Goal: Check status

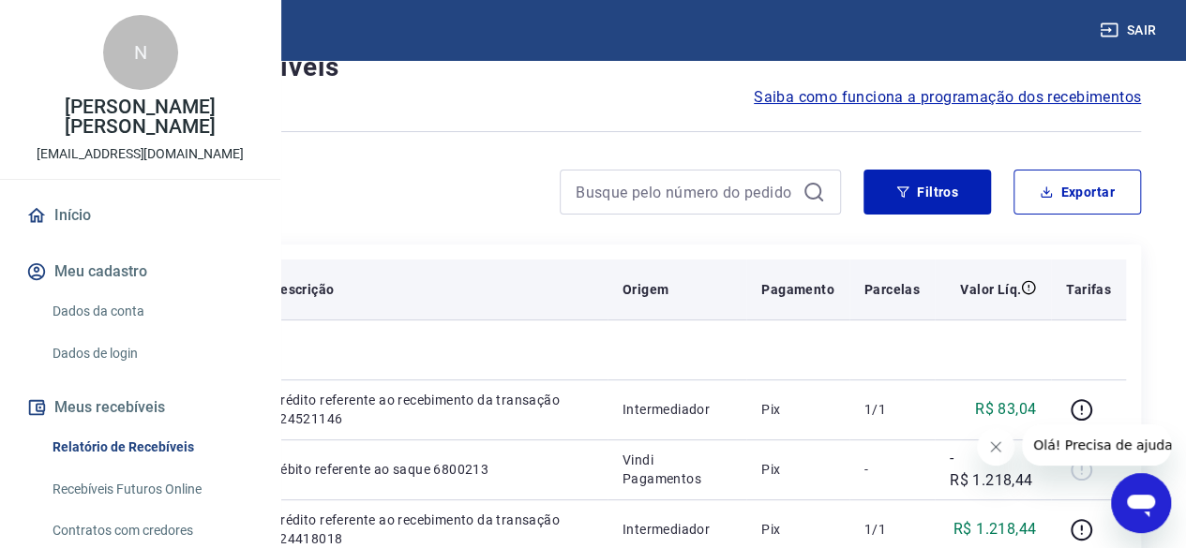
scroll to position [94, 0]
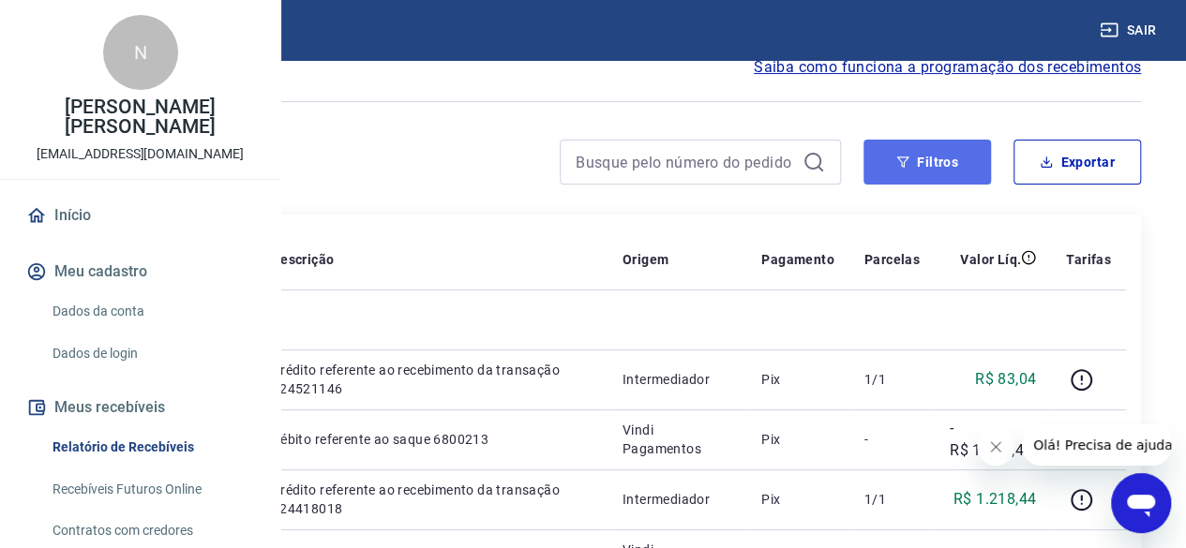
click at [916, 170] on button "Filtros" at bounding box center [926, 162] width 127 height 45
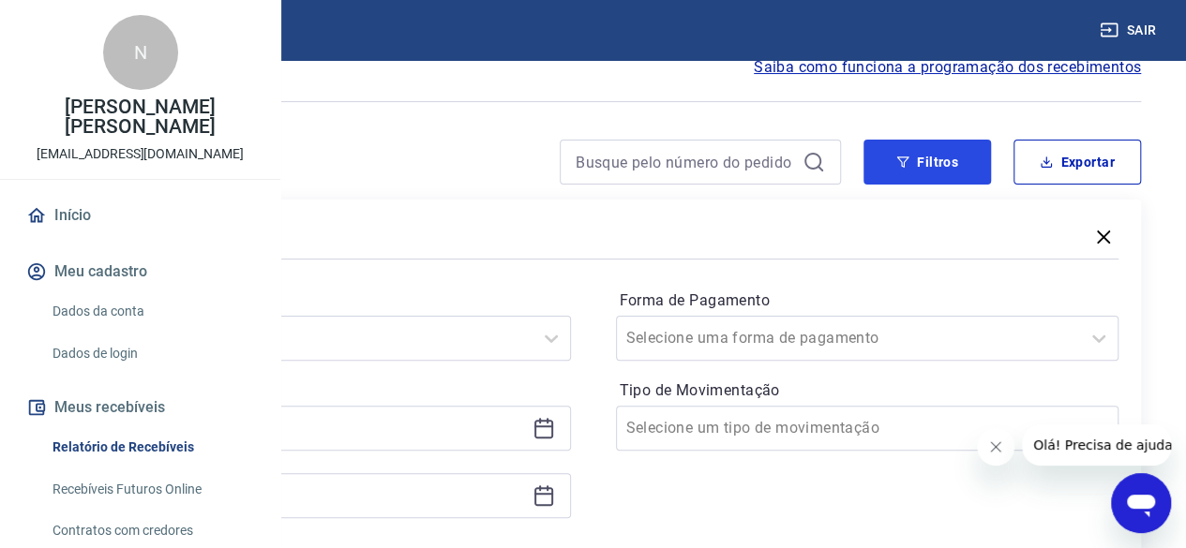
scroll to position [281, 0]
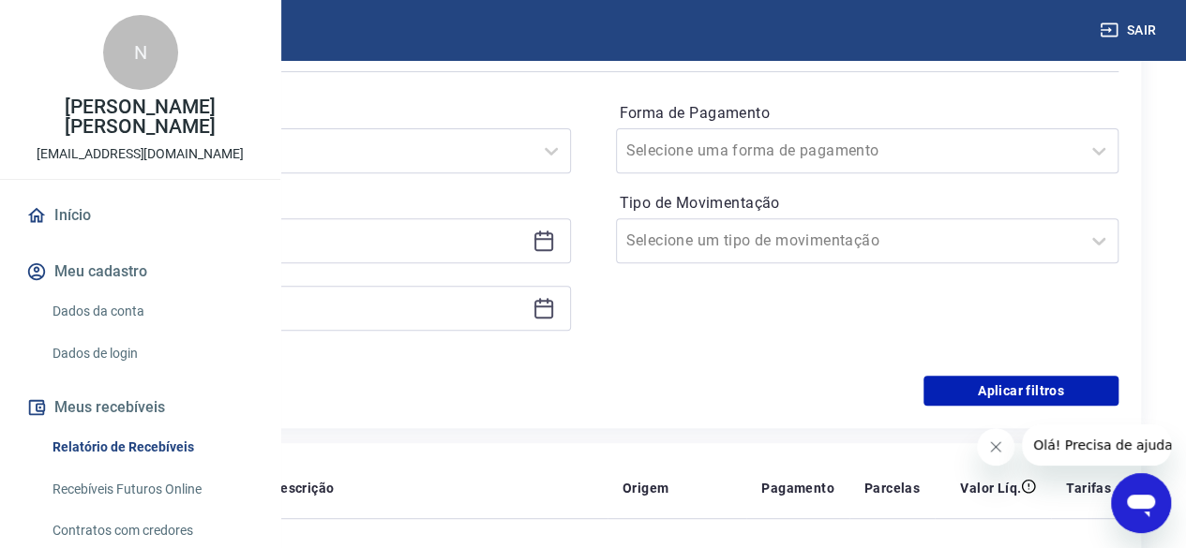
click at [555, 241] on icon at bounding box center [543, 241] width 22 height 22
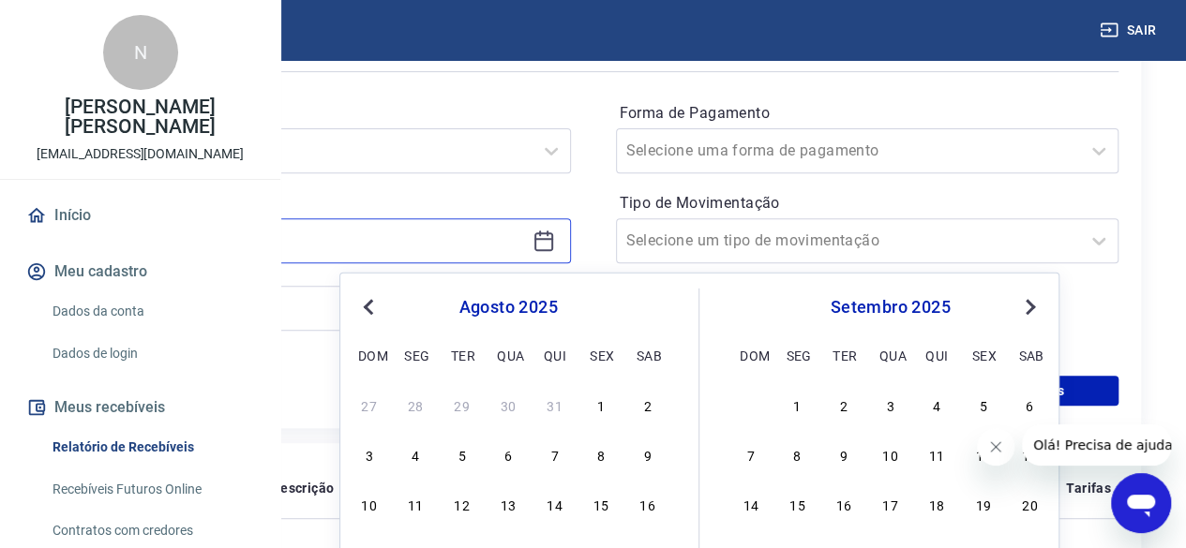
scroll to position [469, 0]
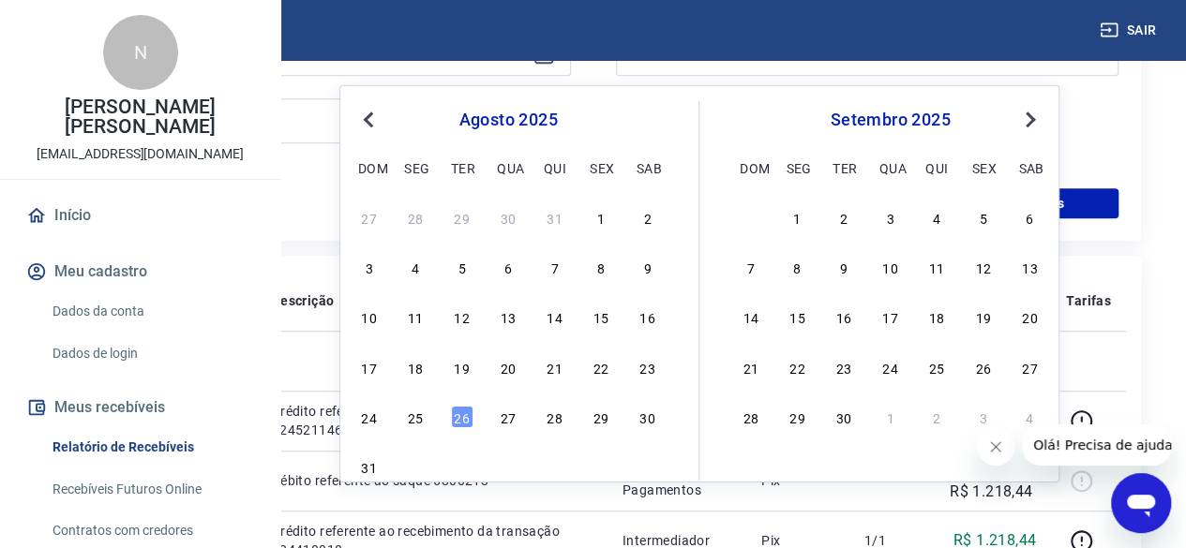
click at [369, 135] on div "agosto 2025 dom seg ter qua qui sex sab" at bounding box center [508, 141] width 306 height 80
click at [368, 130] on button "Previous Month" at bounding box center [368, 120] width 22 height 22
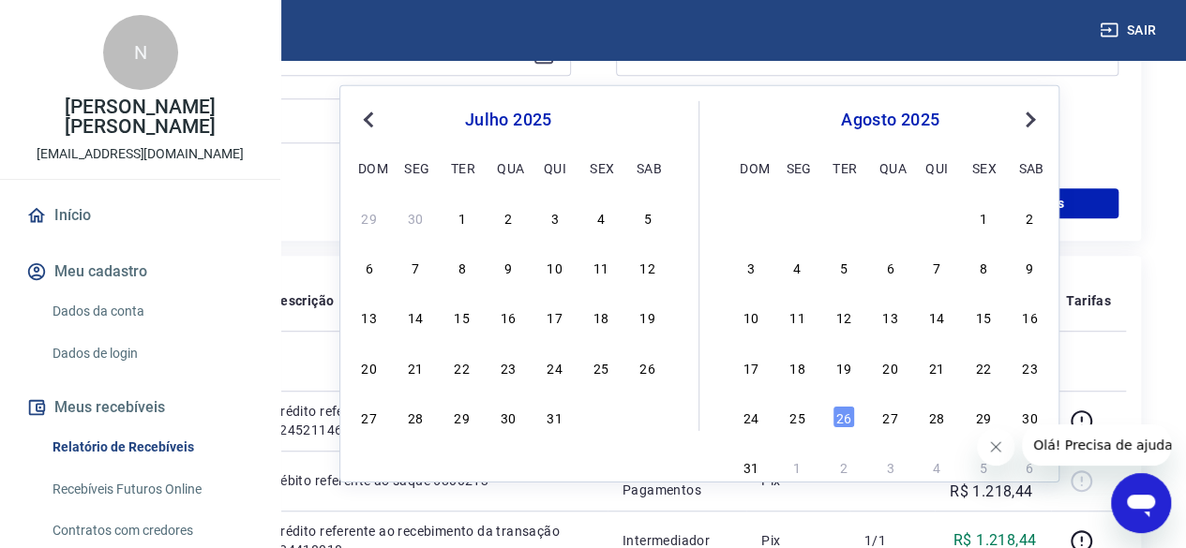
click at [368, 130] on button "Previous Month" at bounding box center [368, 120] width 22 height 22
click at [418, 370] on div "23" at bounding box center [415, 366] width 22 height 22
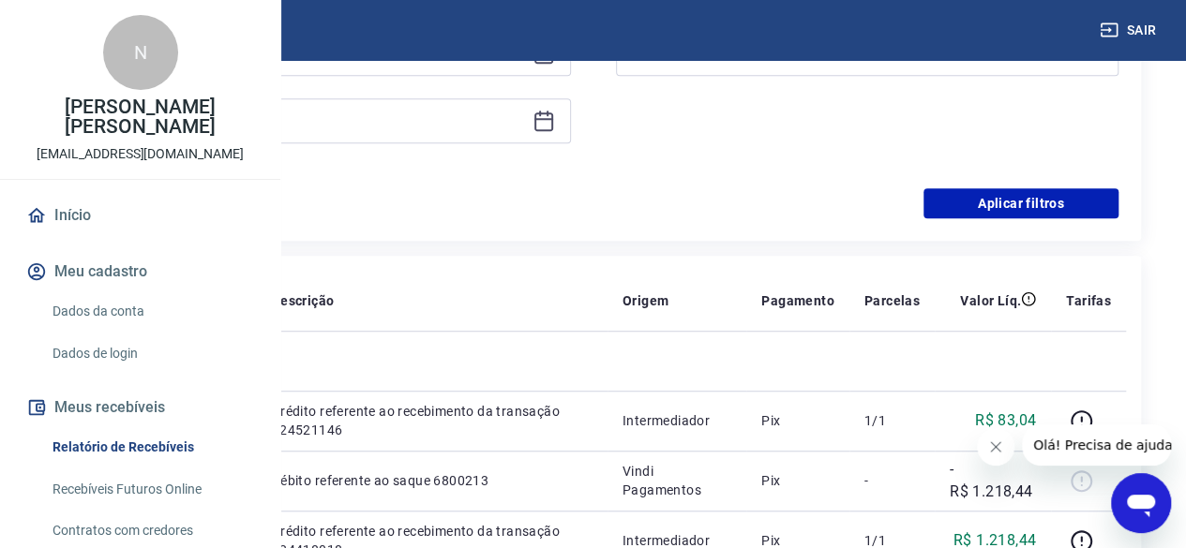
scroll to position [375, 0]
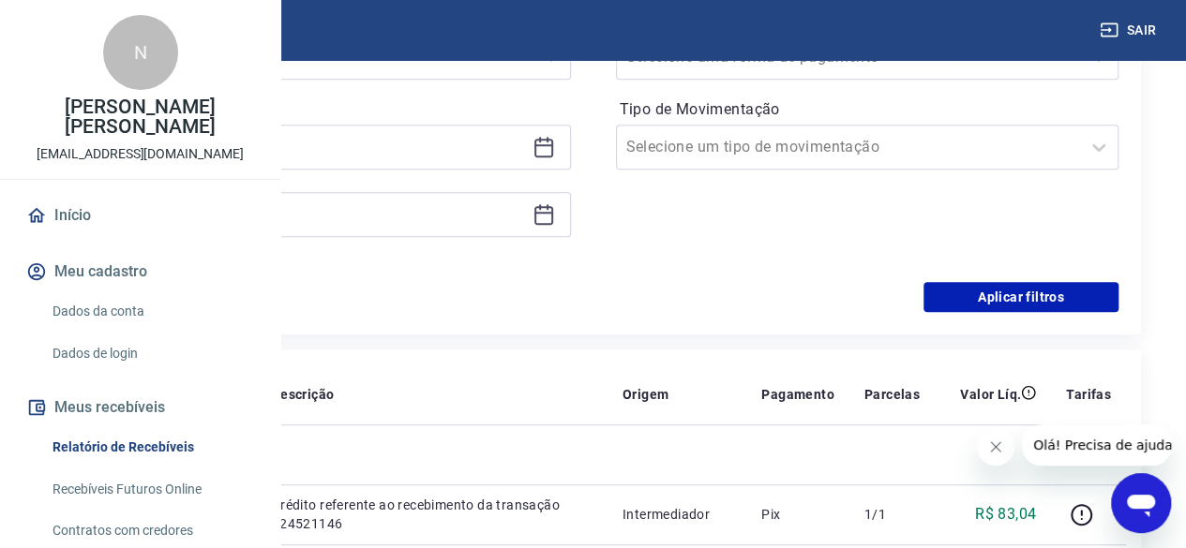
click at [555, 150] on icon at bounding box center [543, 147] width 22 height 22
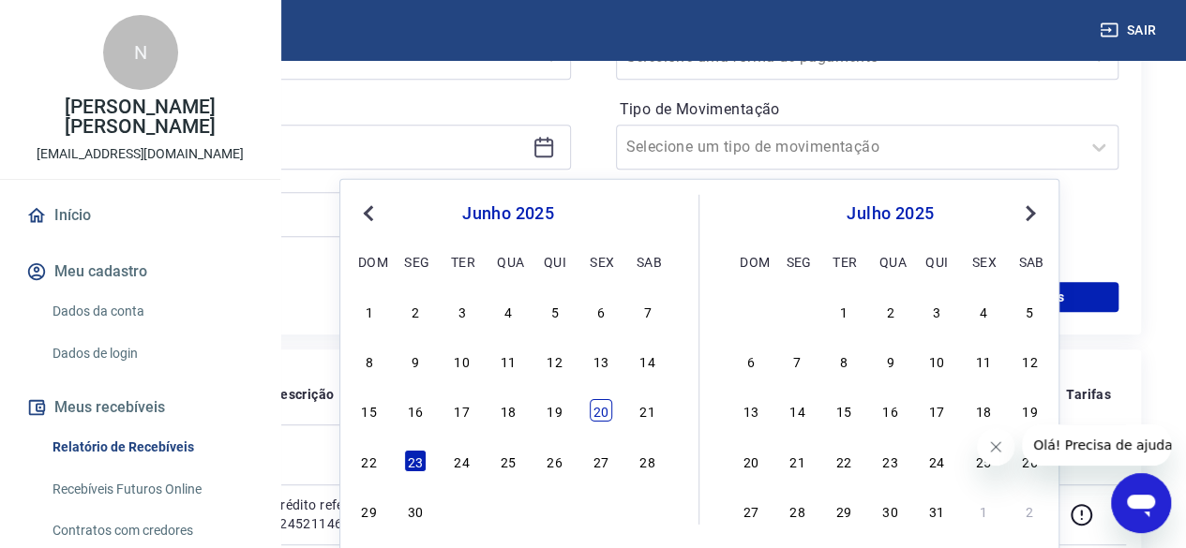
click at [592, 413] on div "20" at bounding box center [601, 410] width 22 height 22
type input "20/06/2025"
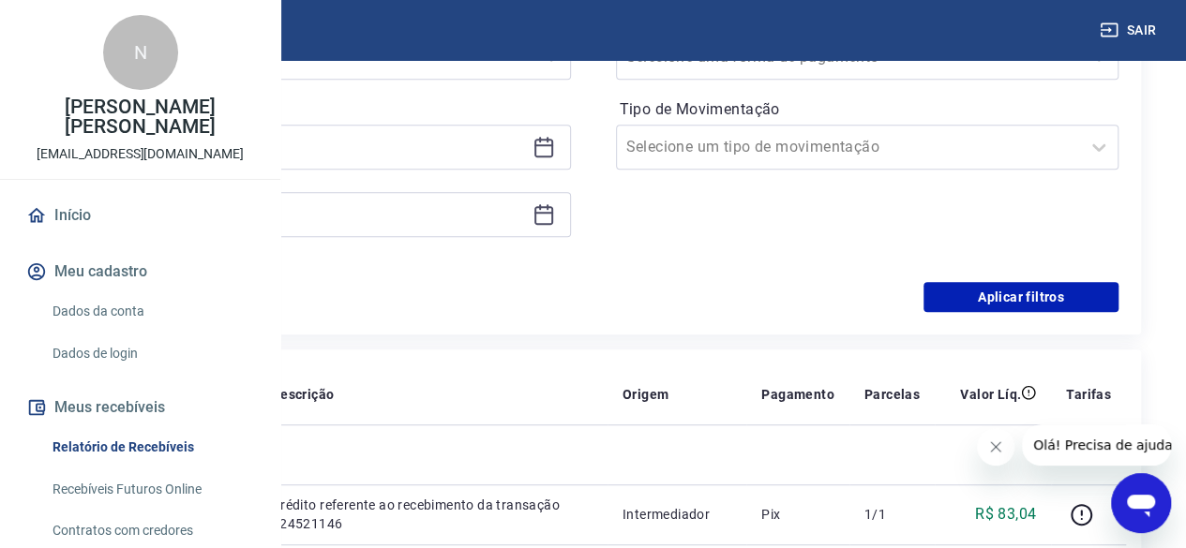
click at [555, 213] on icon at bounding box center [543, 214] width 22 height 22
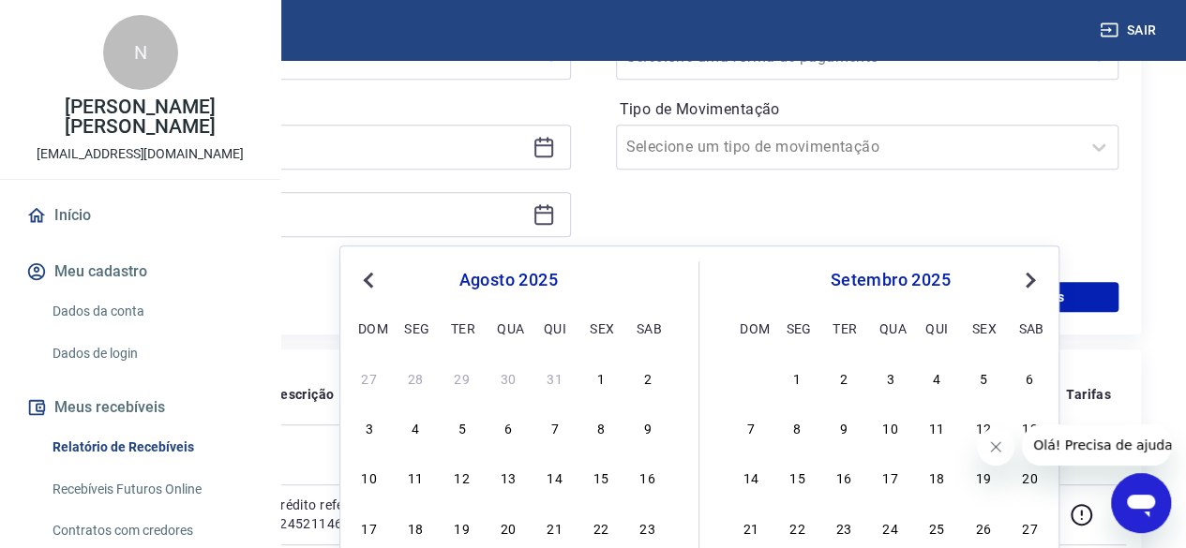
click at [377, 282] on button "Previous Month" at bounding box center [368, 280] width 22 height 22
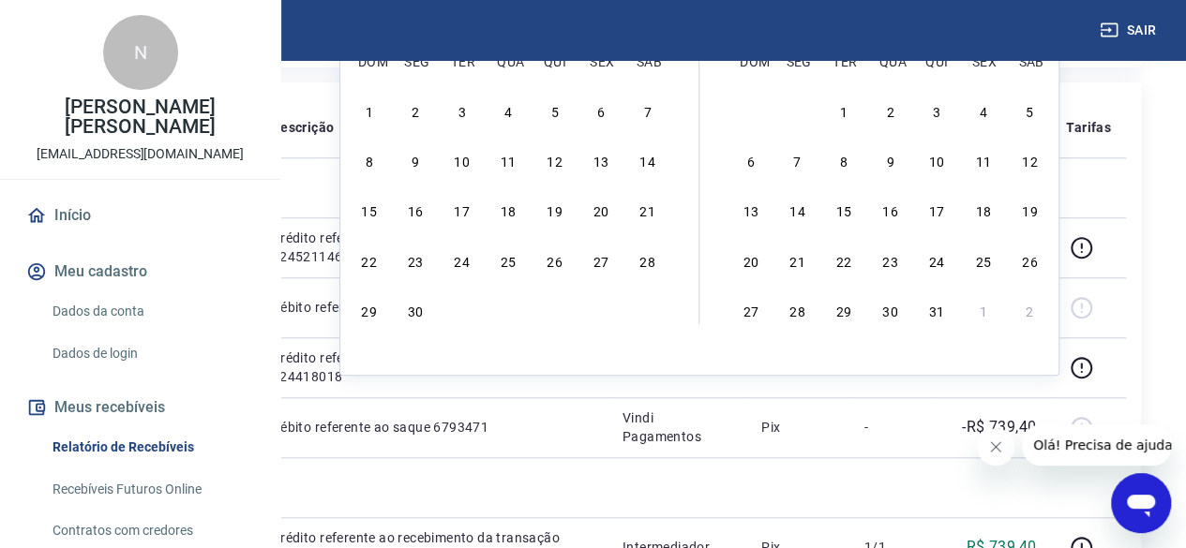
scroll to position [750, 0]
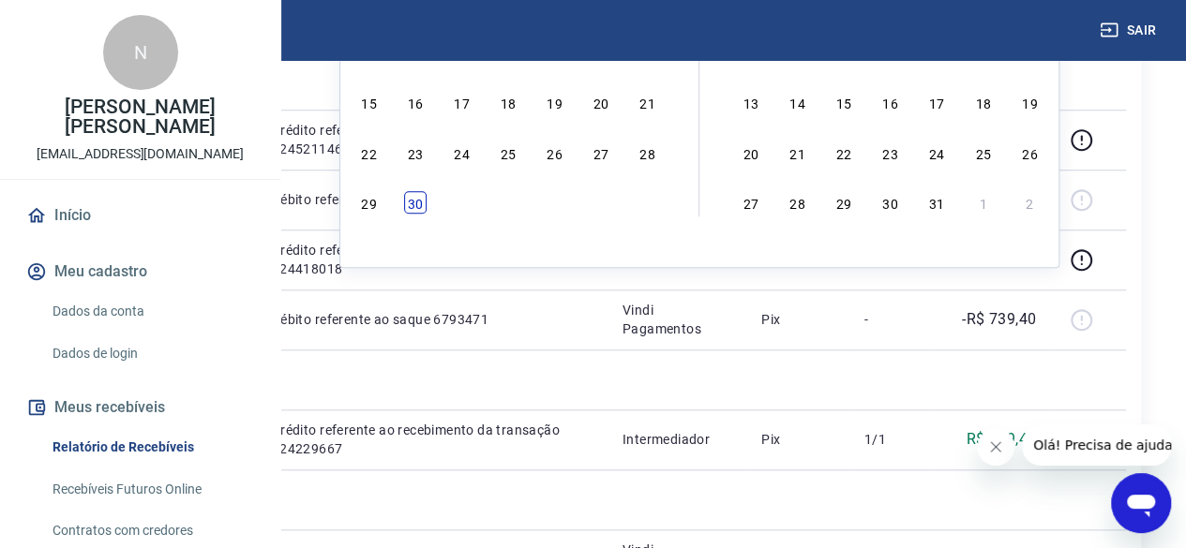
click at [412, 205] on div "30" at bounding box center [415, 202] width 22 height 22
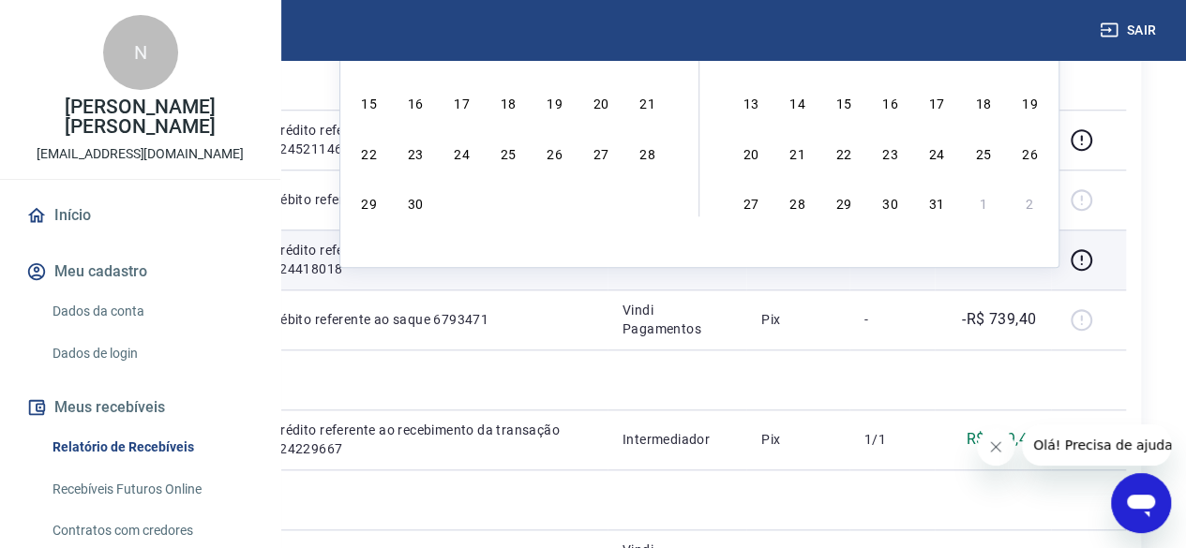
type input "30/06/2025"
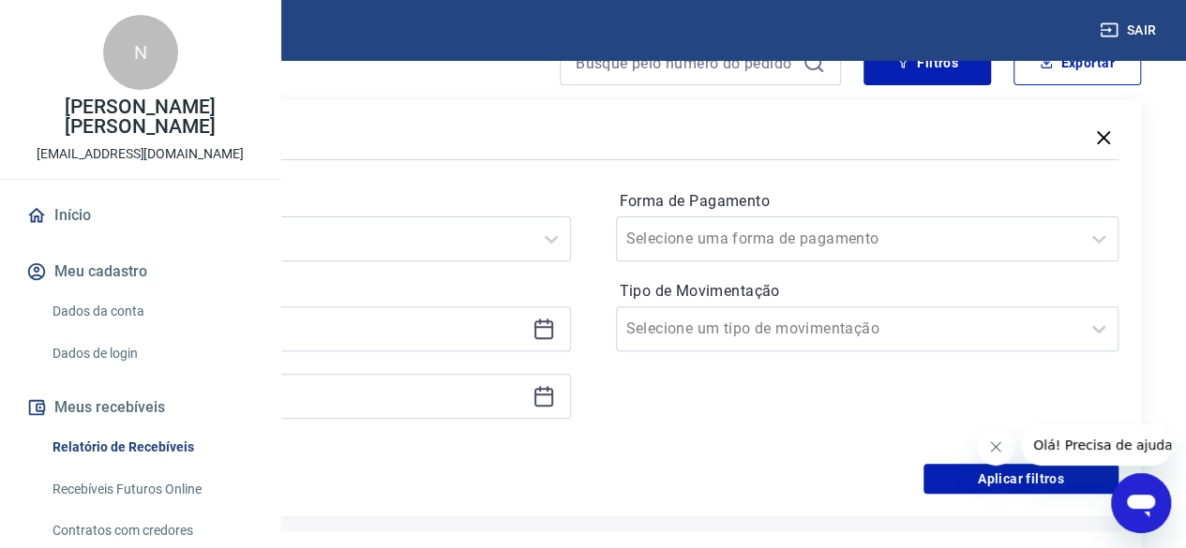
scroll to position [187, 0]
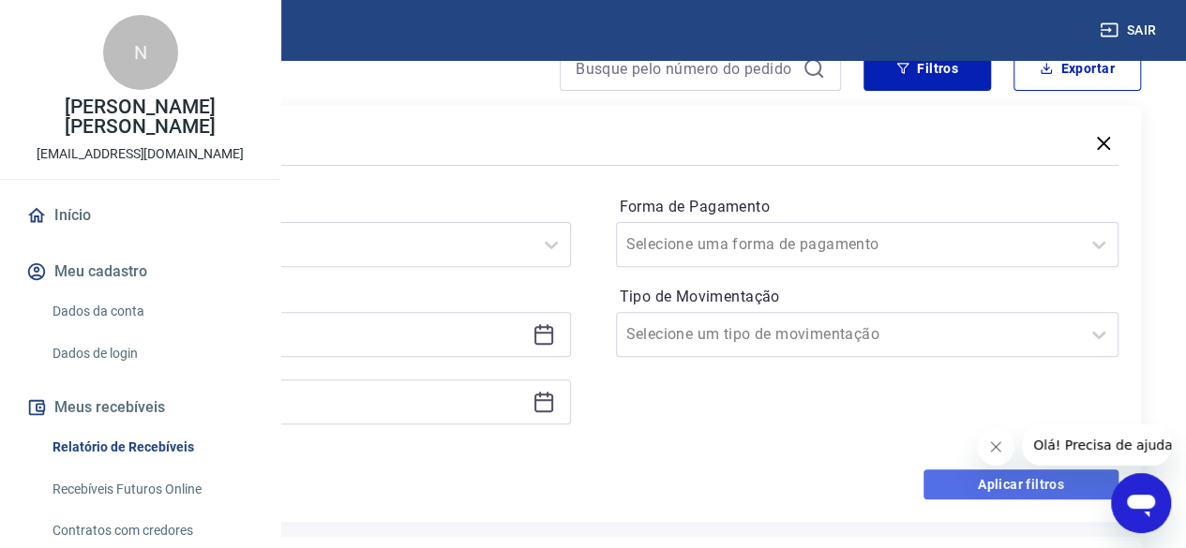
click at [994, 487] on button "Aplicar filtros" at bounding box center [1020, 485] width 195 height 30
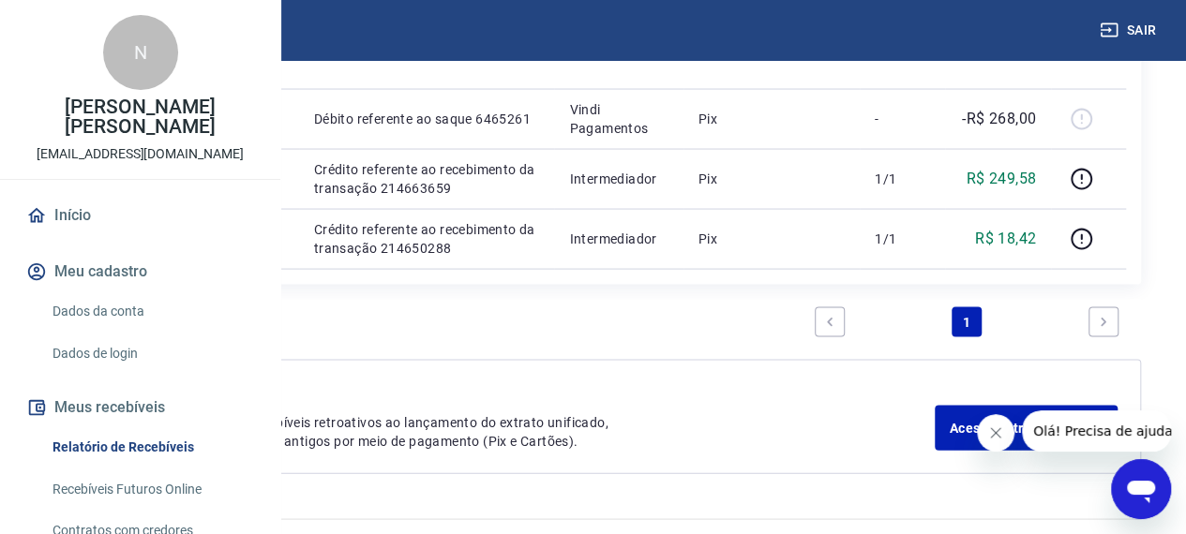
scroll to position [1926, 0]
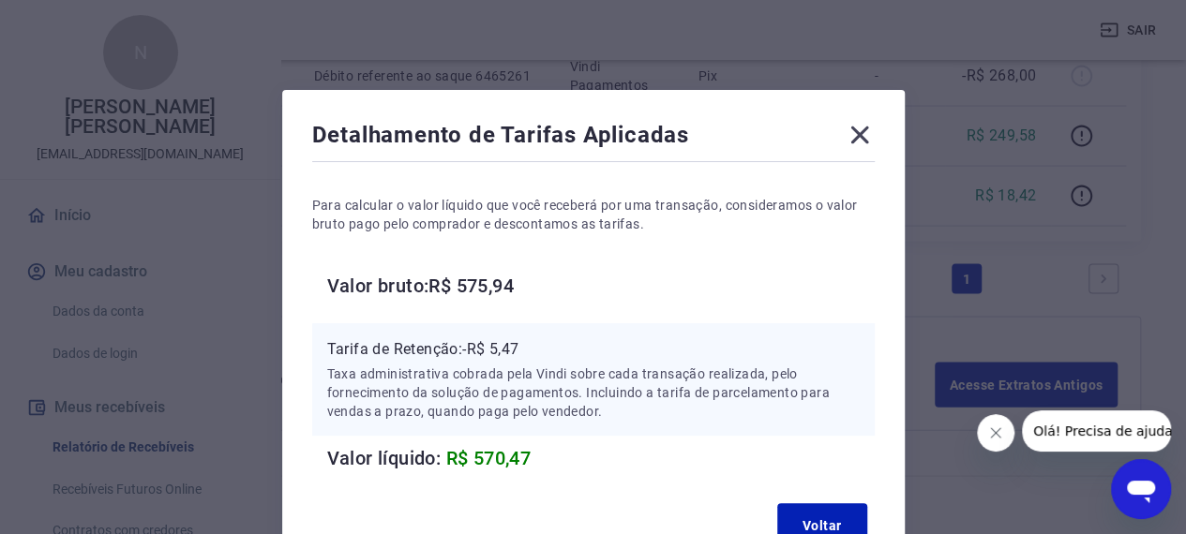
click at [848, 135] on icon at bounding box center [860, 135] width 30 height 30
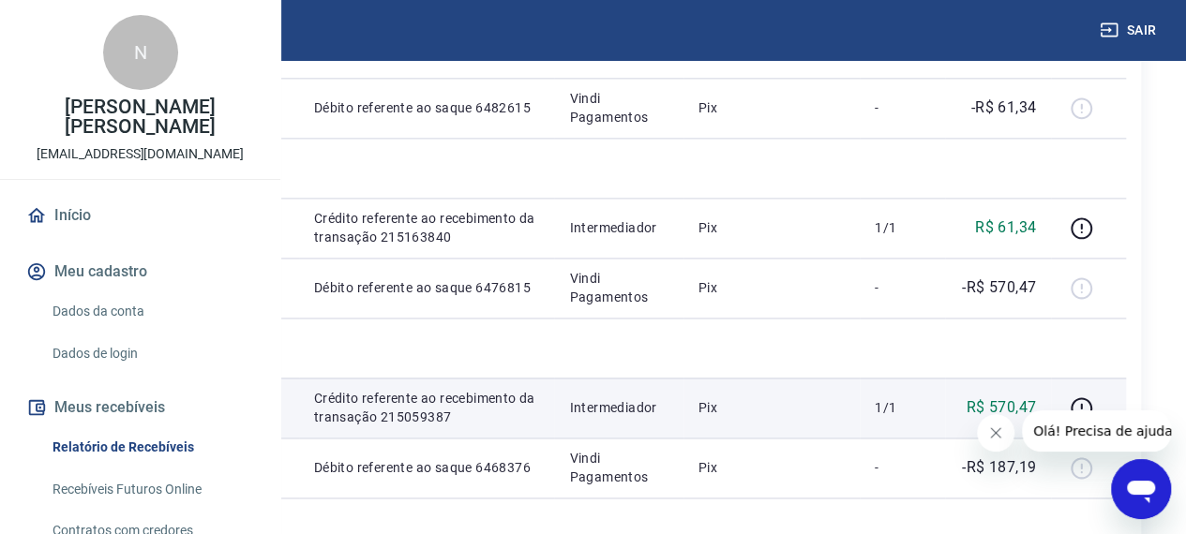
scroll to position [1177, 0]
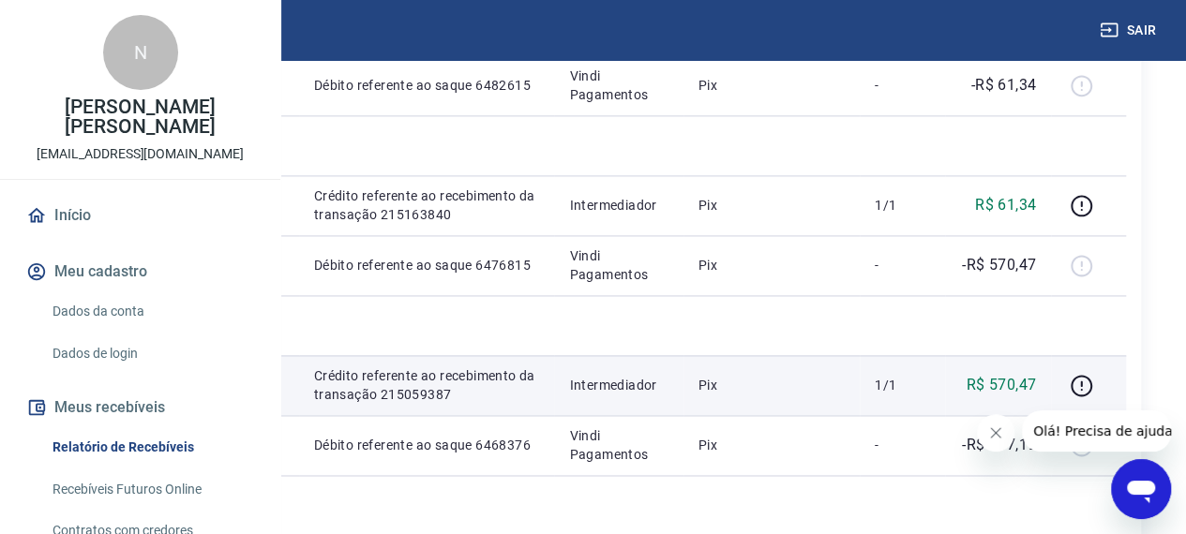
scroll to position [1270, 0]
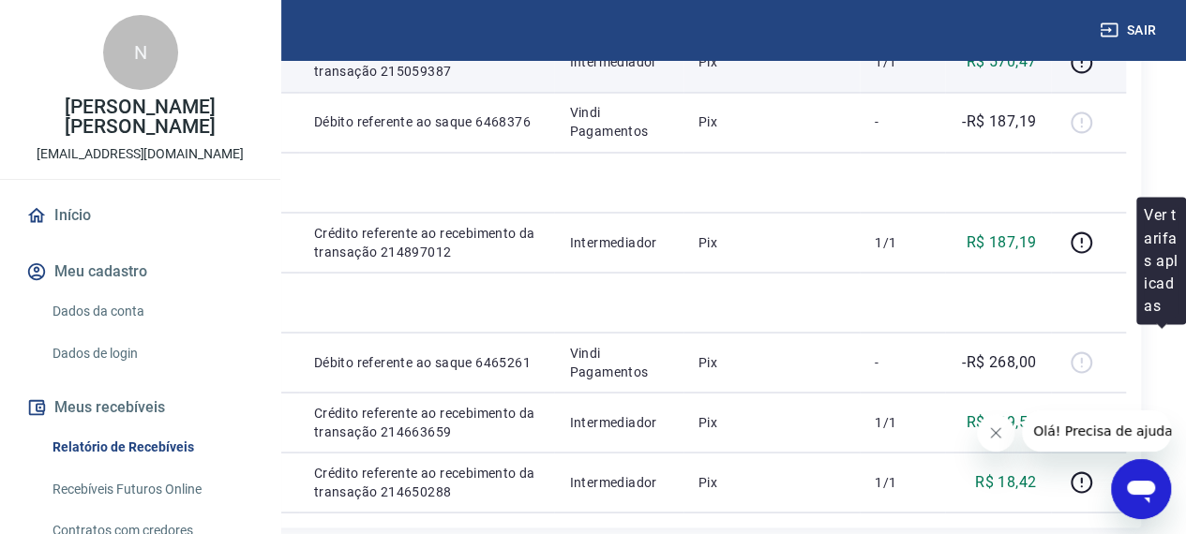
scroll to position [1364, 0]
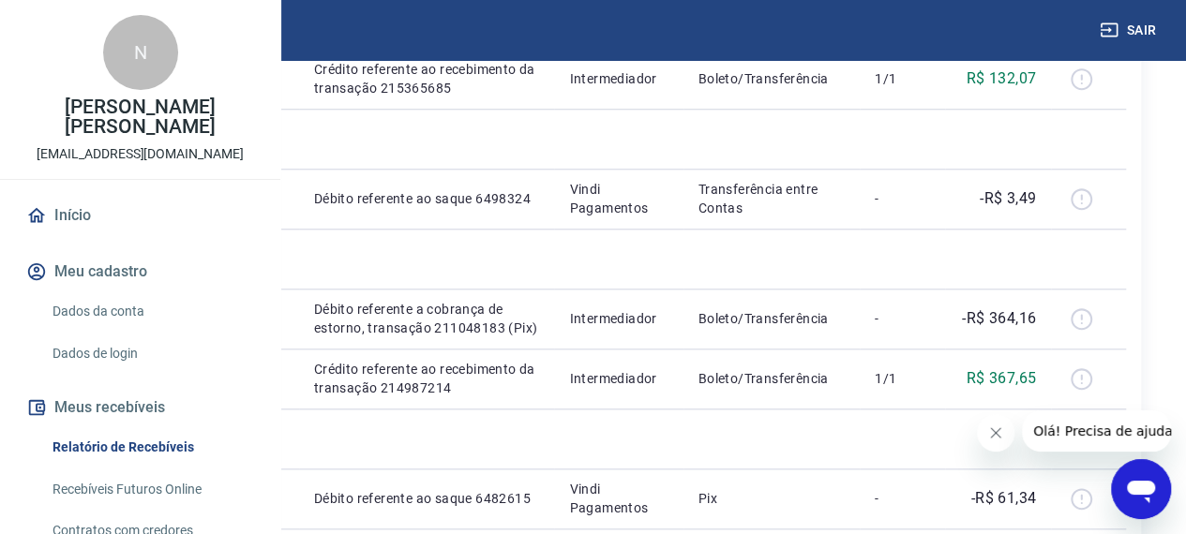
scroll to position [844, 0]
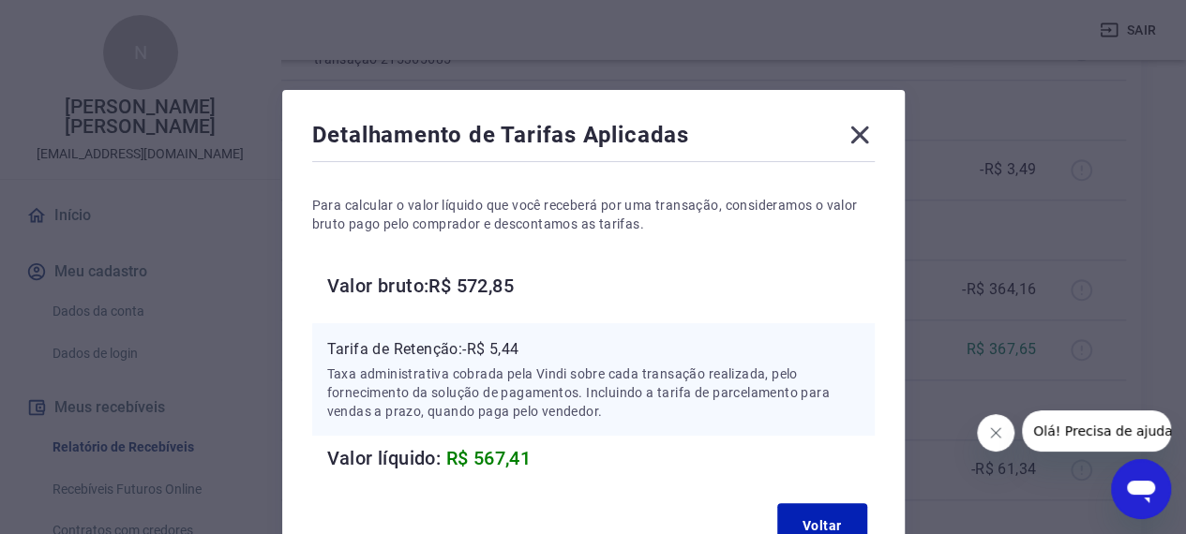
click at [878, 132] on div "Detalhamento de Tarifas Aplicadas Para calcular o valor líquido que você recebe…" at bounding box center [593, 338] width 622 height 496
click at [859, 136] on icon at bounding box center [859, 136] width 18 height 18
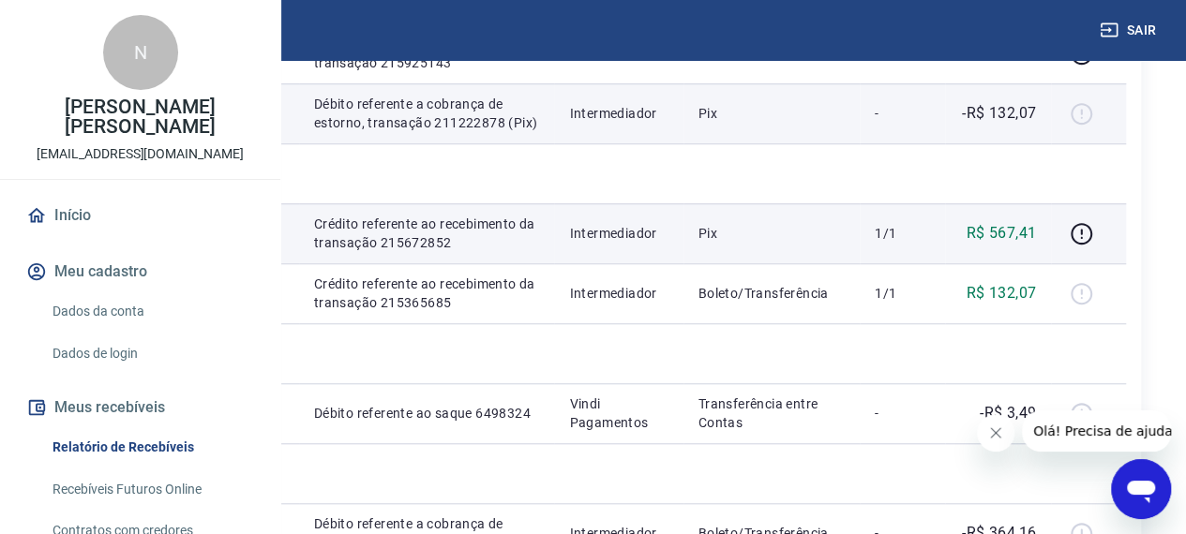
scroll to position [562, 0]
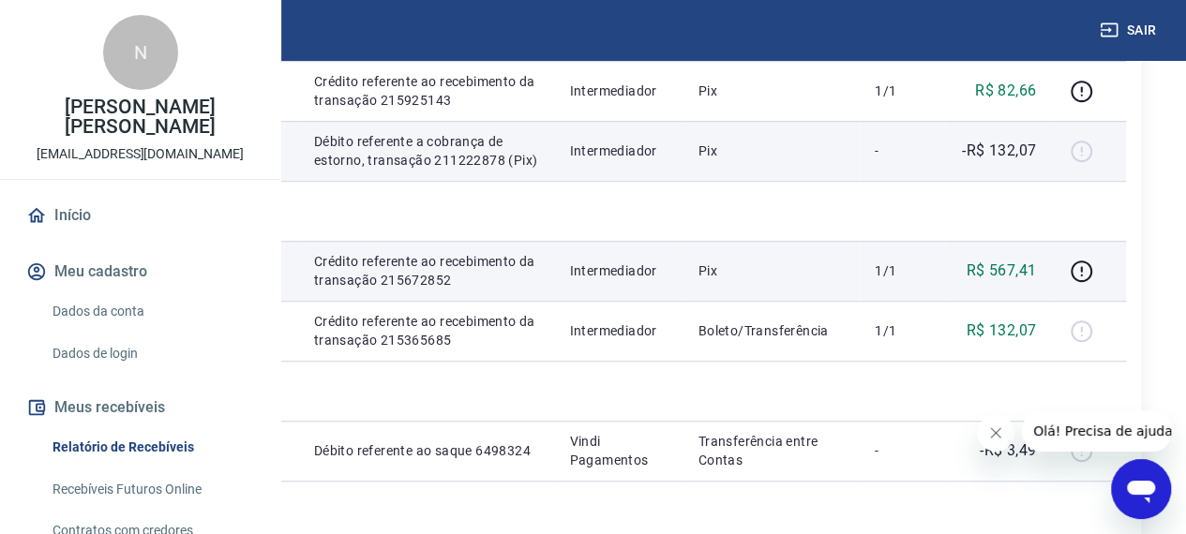
click at [1111, 166] on div at bounding box center [1088, 151] width 45 height 30
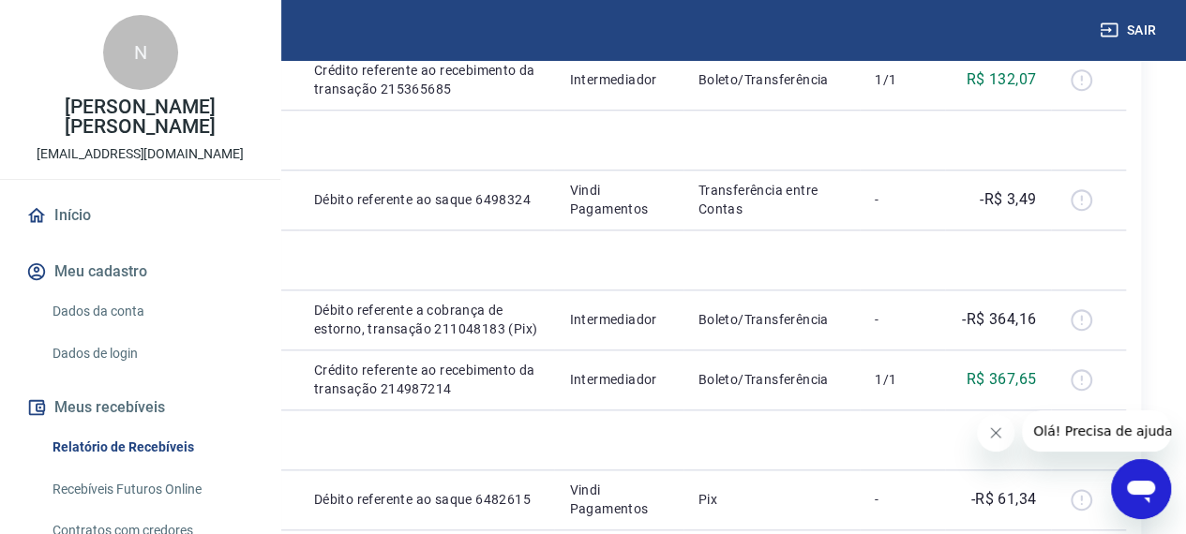
scroll to position [844, 0]
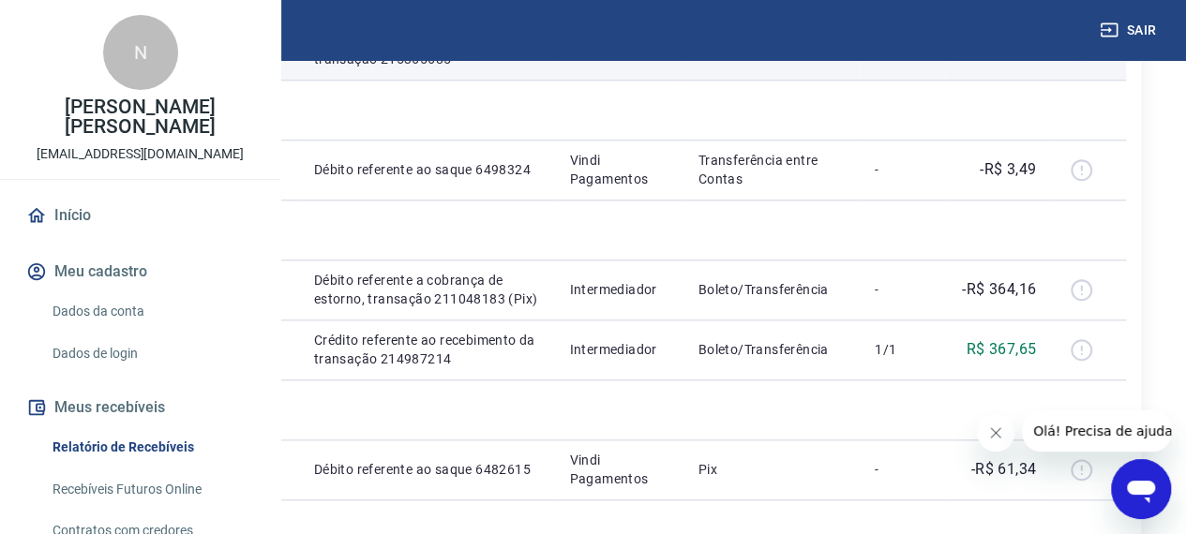
click at [1111, 65] on div at bounding box center [1088, 50] width 45 height 30
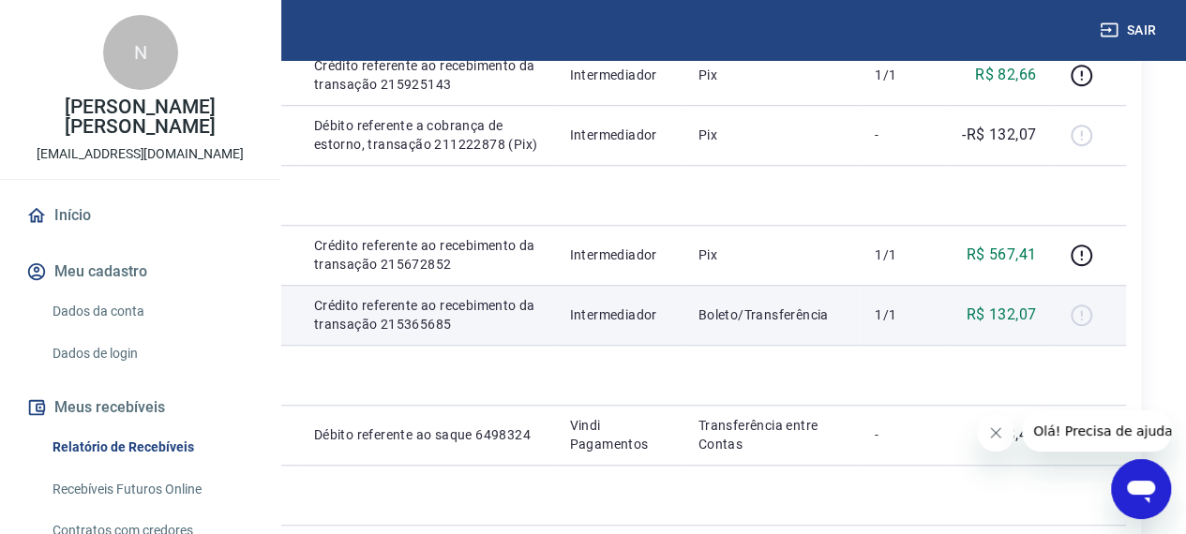
scroll to position [469, 0]
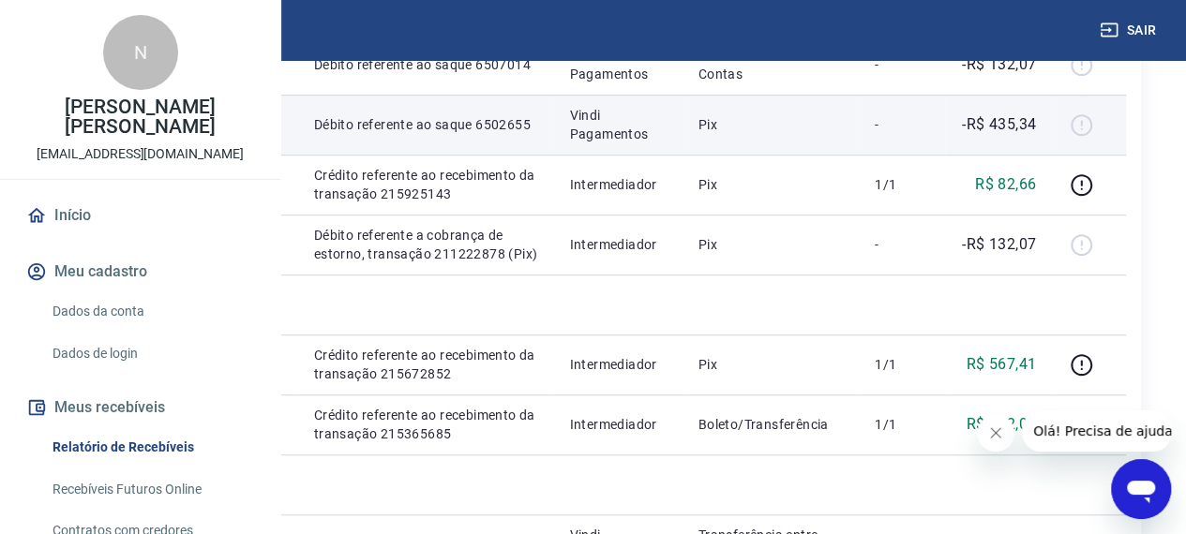
click at [1036, 136] on p "-R$ 435,34" at bounding box center [999, 124] width 74 height 22
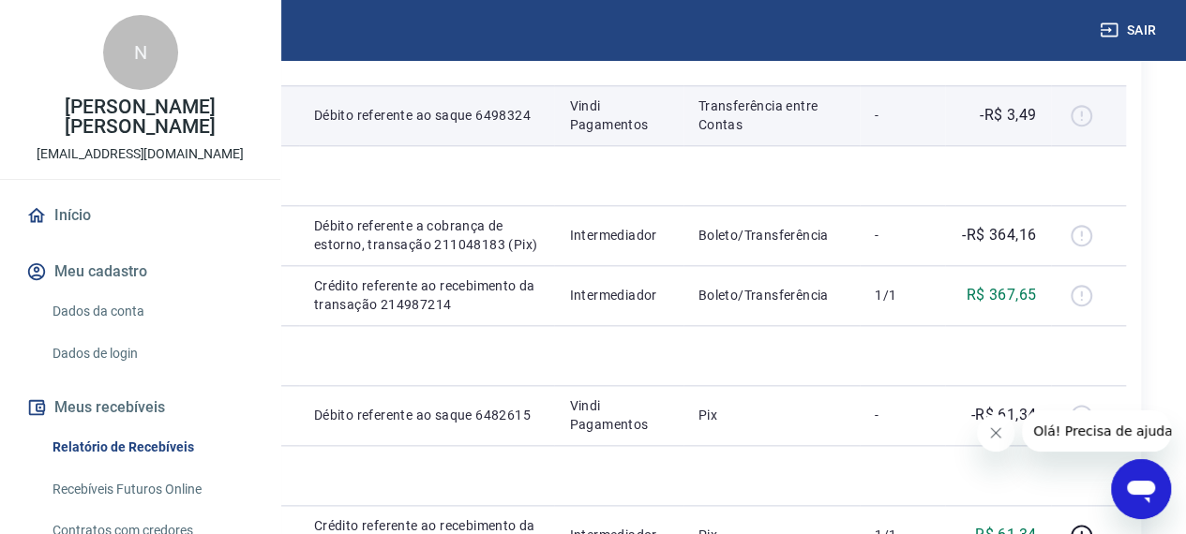
scroll to position [937, 0]
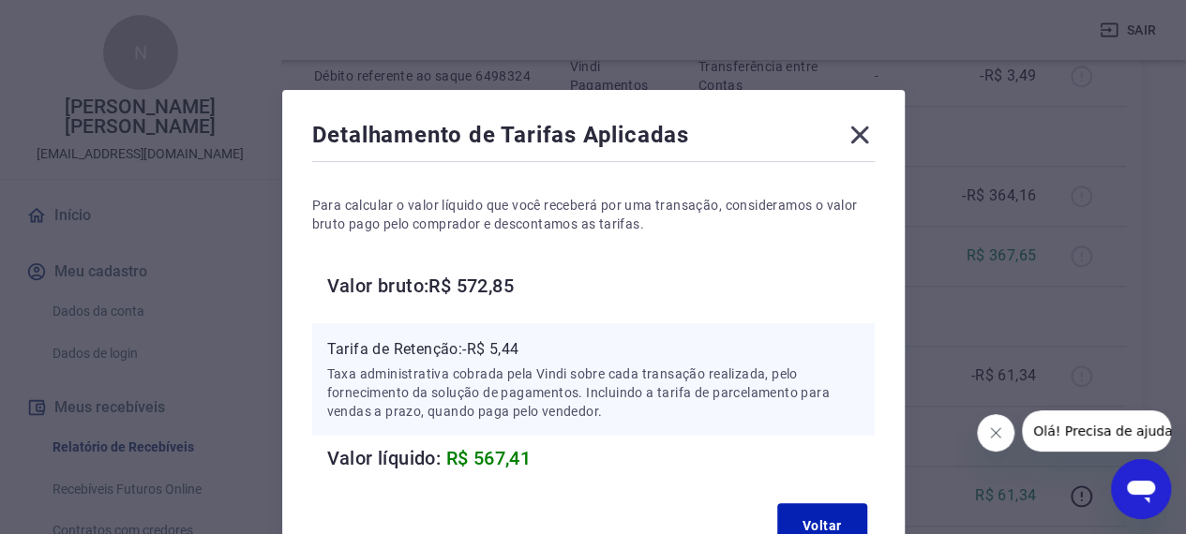
click at [864, 137] on icon at bounding box center [860, 135] width 30 height 30
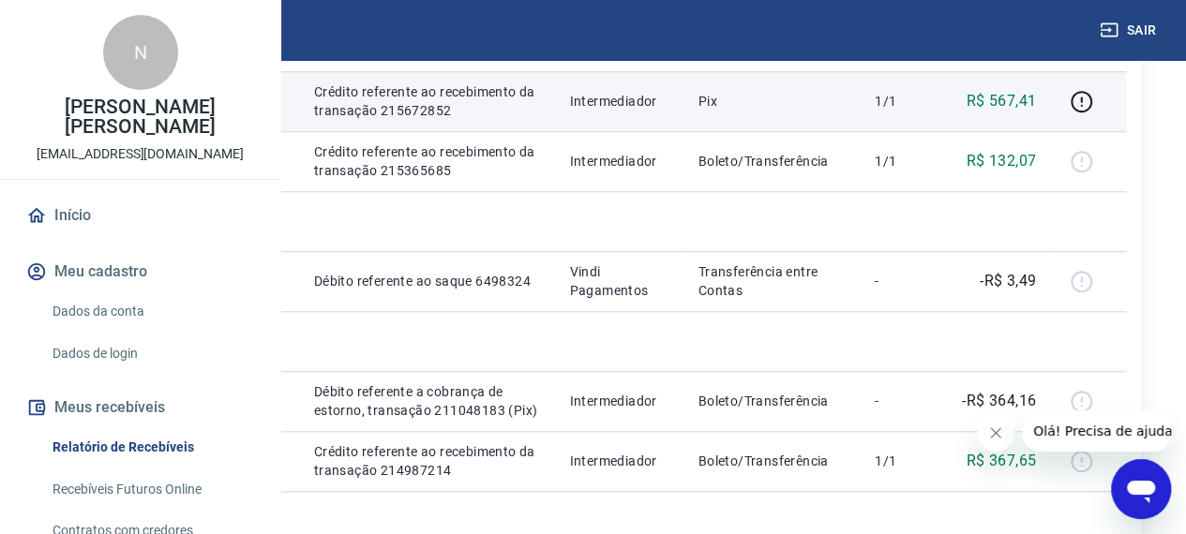
scroll to position [750, 0]
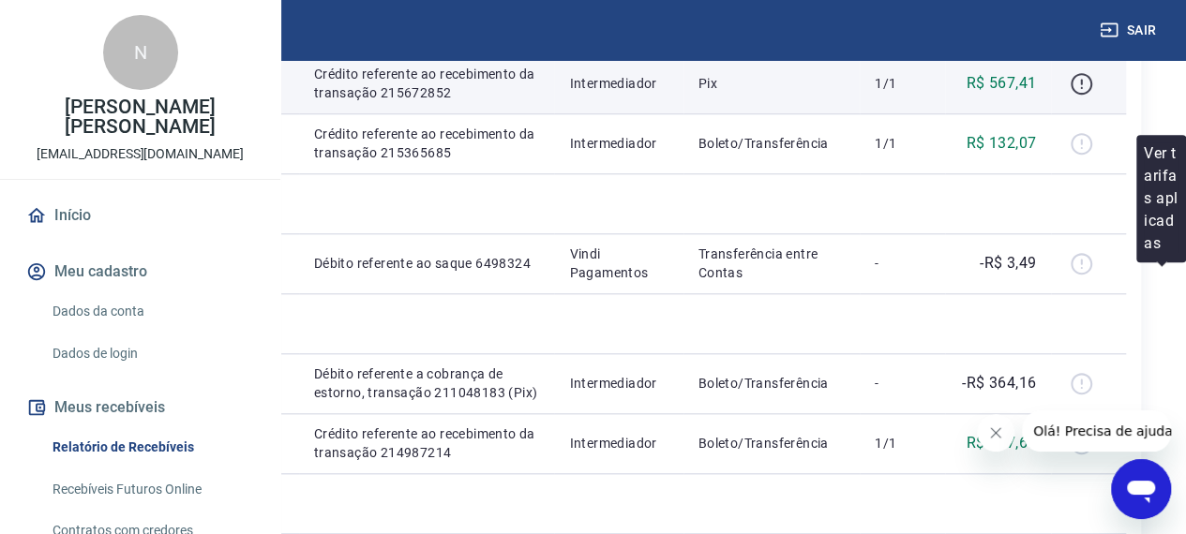
click at [1093, 96] on icon "button" at bounding box center [1081, 83] width 23 height 23
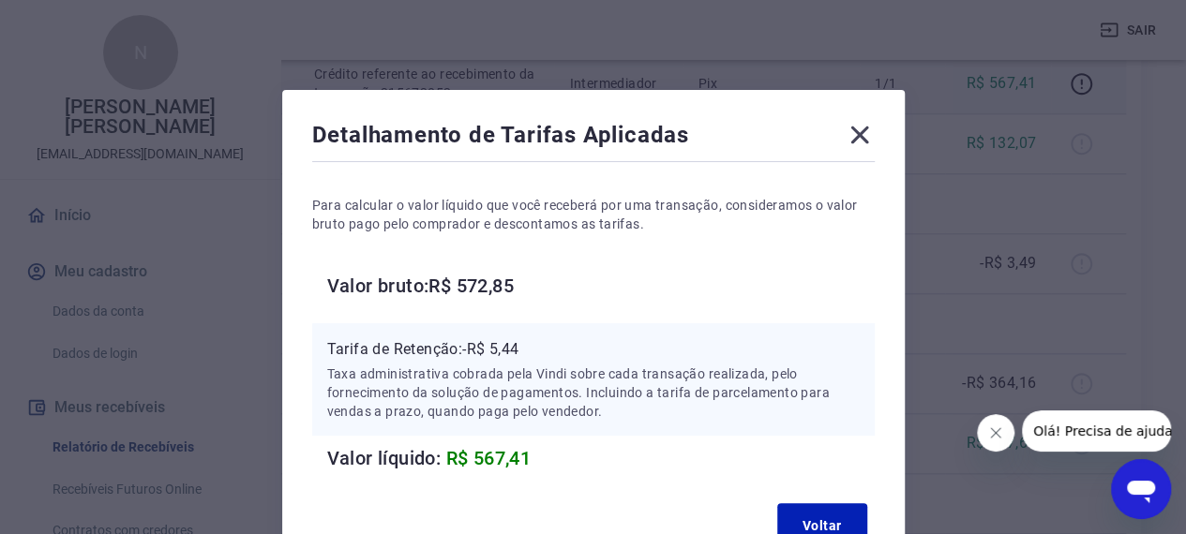
click at [861, 134] on icon at bounding box center [859, 136] width 18 height 18
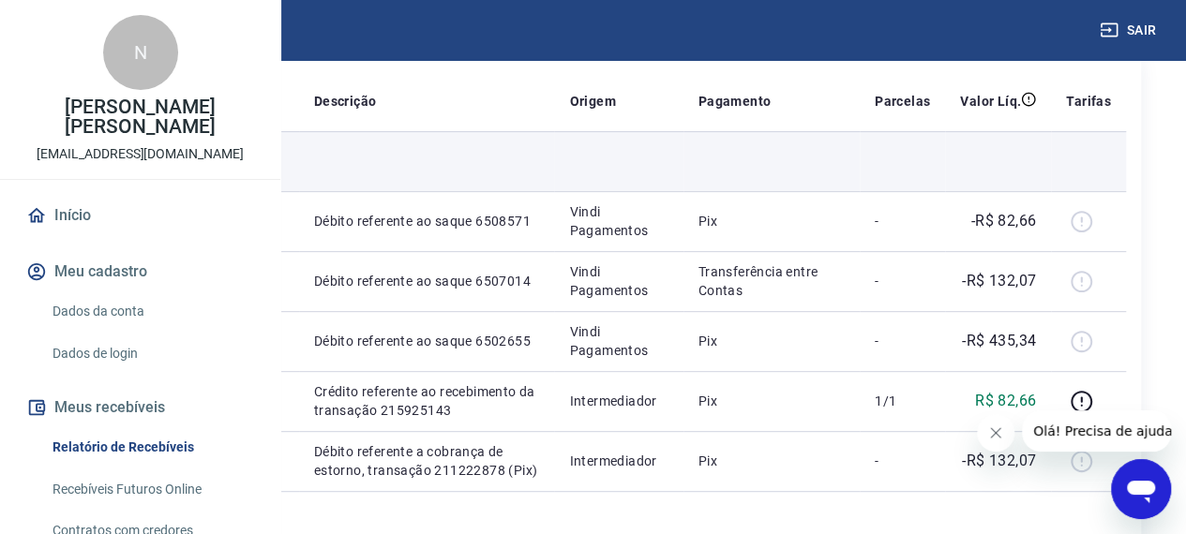
scroll to position [281, 0]
